Goal: Task Accomplishment & Management: Manage account settings

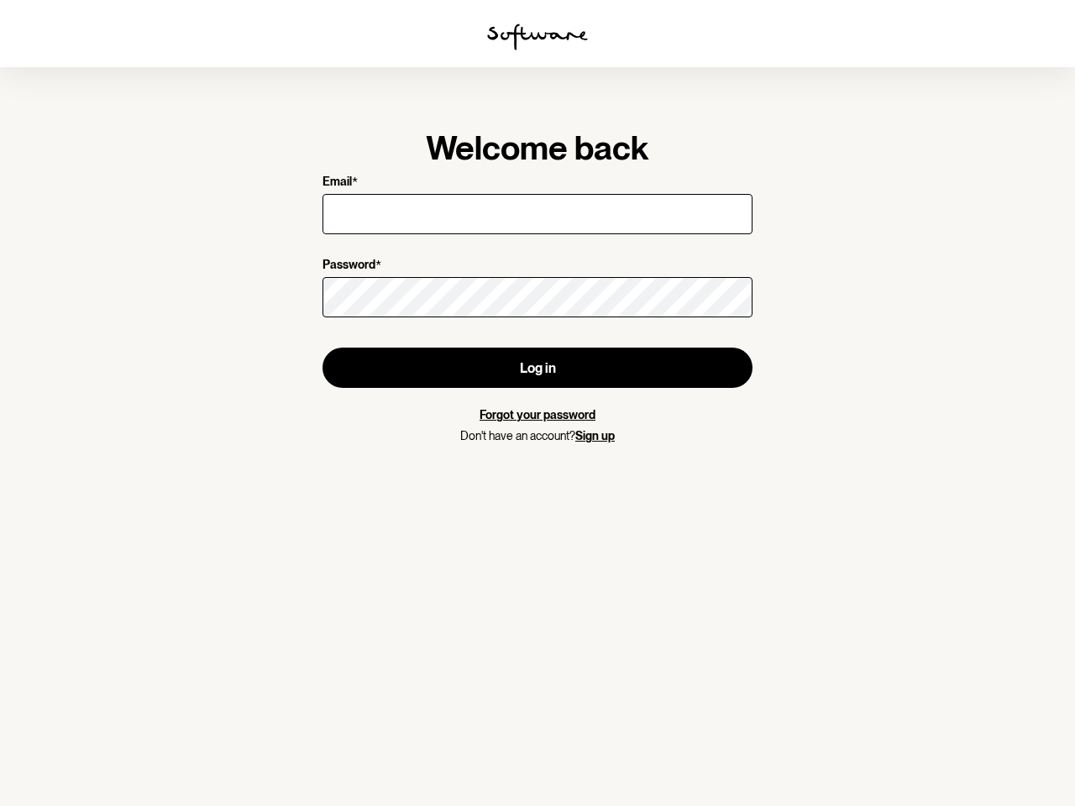
click at [538, 37] on img at bounding box center [537, 37] width 101 height 27
